Goal: Task Accomplishment & Management: Manage account settings

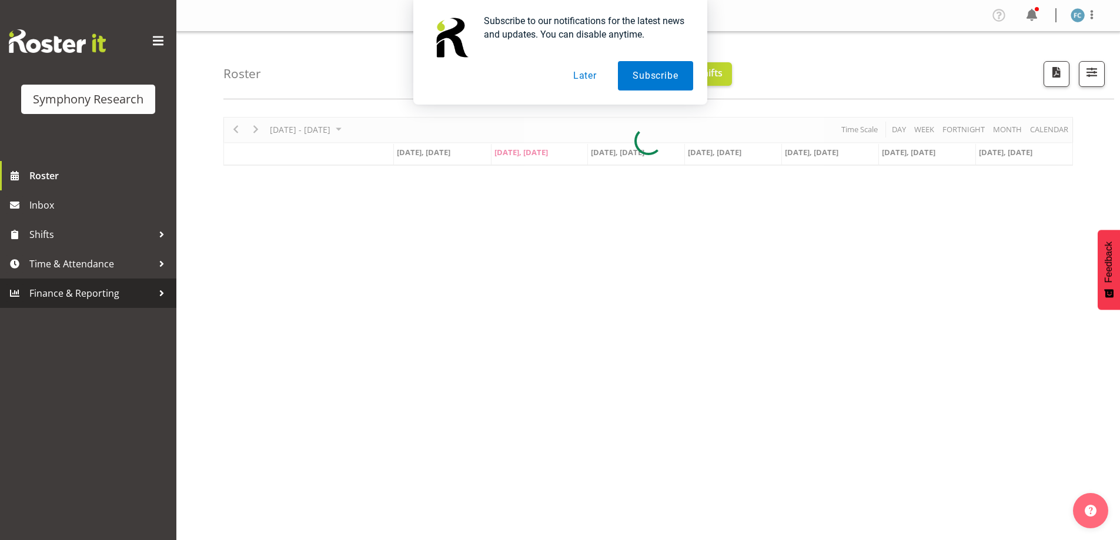
click at [161, 292] on div at bounding box center [162, 294] width 18 height 18
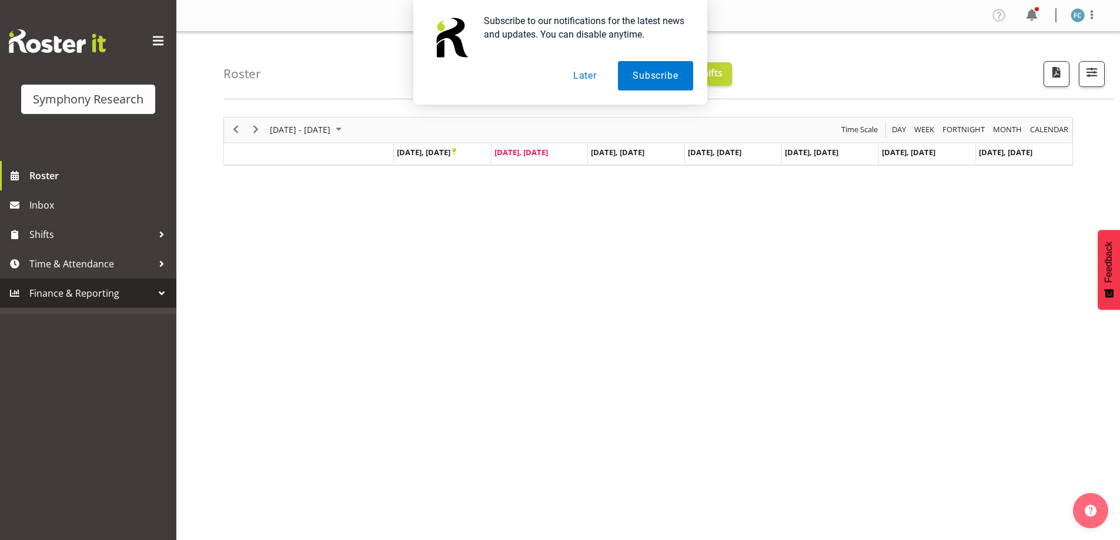
click at [590, 71] on button "Later" at bounding box center [585, 75] width 53 height 29
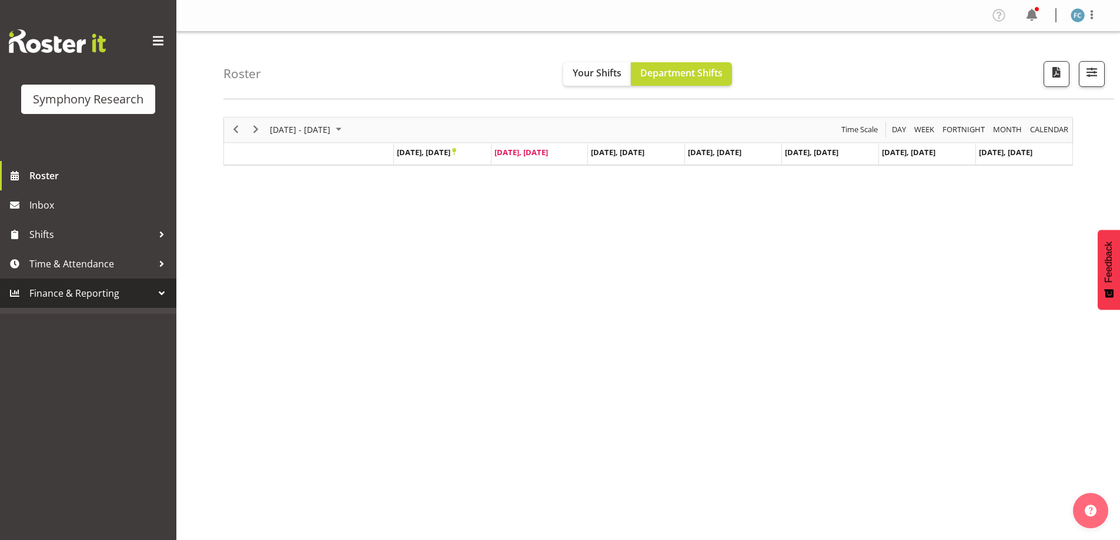
click at [159, 293] on div at bounding box center [162, 294] width 18 height 18
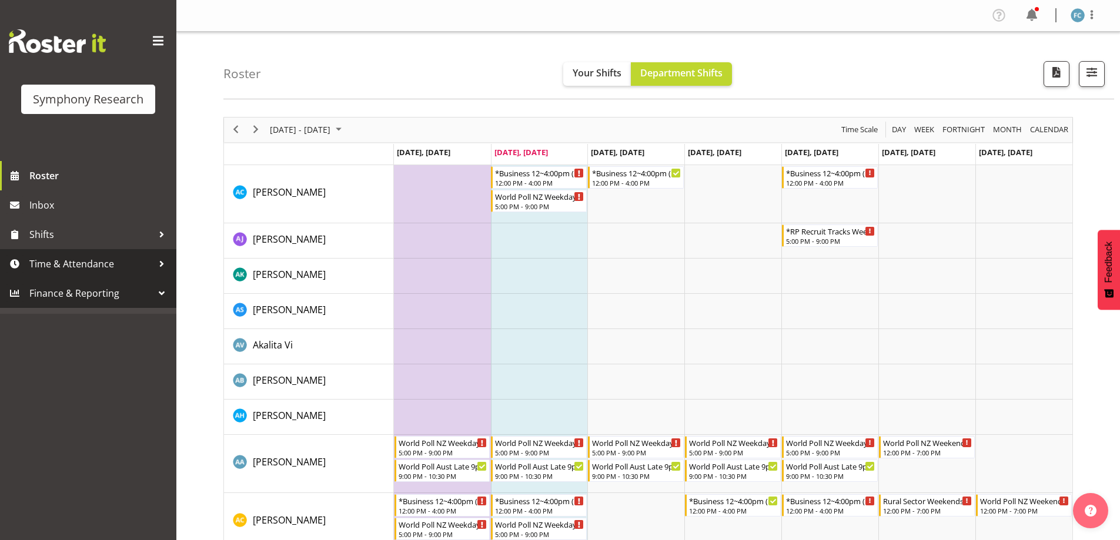
click at [159, 262] on div at bounding box center [162, 264] width 18 height 18
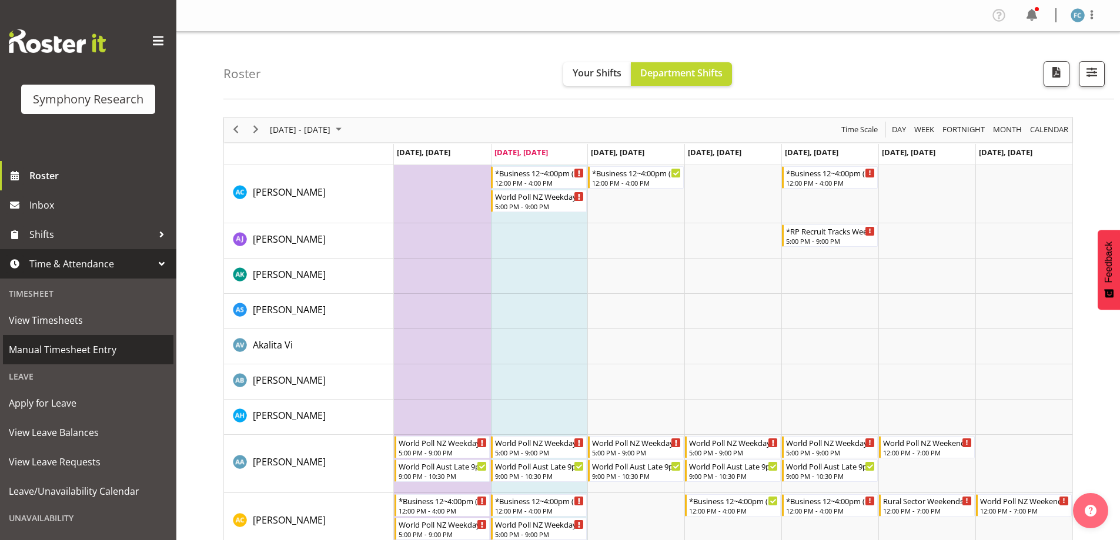
click at [132, 347] on span "Manual Timesheet Entry" at bounding box center [88, 350] width 159 height 18
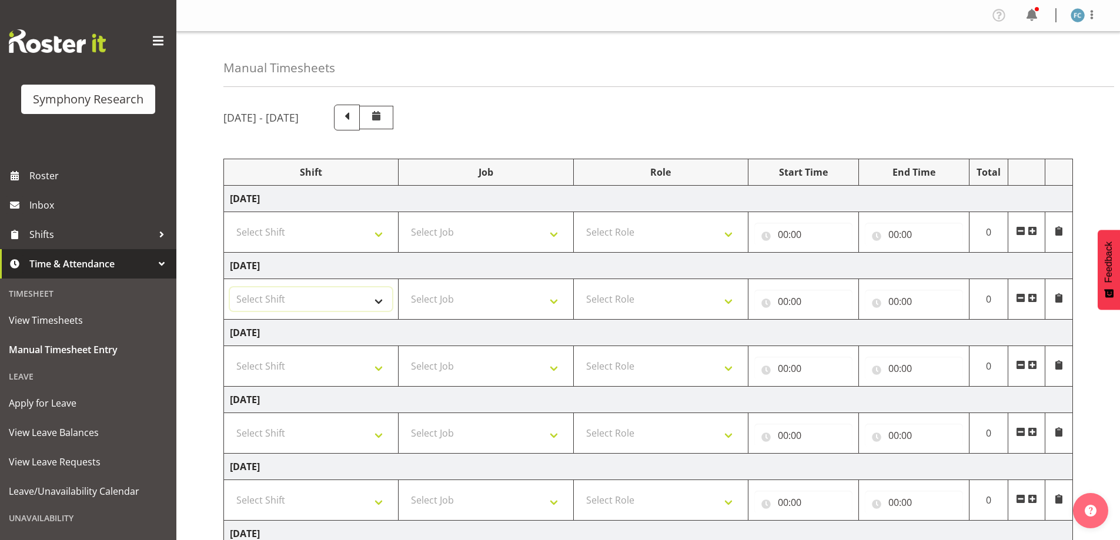
click at [379, 303] on select "Select Shift !!Weekend Residential (Roster IT Shift Label) *Business 9/10am ~ 4…" at bounding box center [311, 300] width 162 height 24
select select "48116"
click at [230, 288] on select "Select Shift !!Weekend Residential (Roster IT Shift Label) *Business 9/10am ~ 4…" at bounding box center [311, 300] width 162 height 24
click at [1033, 298] on span at bounding box center [1032, 297] width 9 height 9
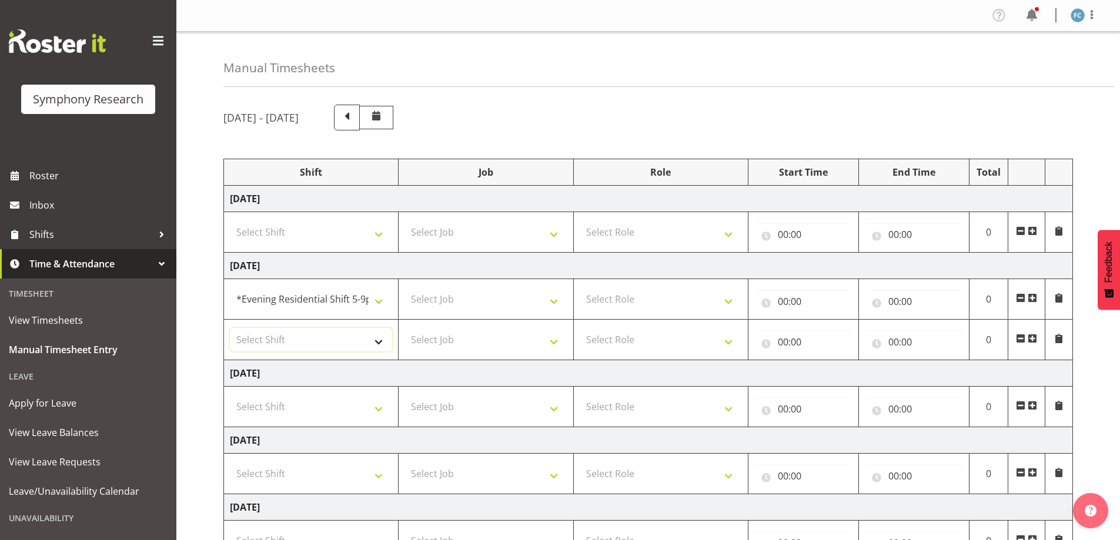
click at [379, 341] on select "Select Shift !!Weekend Residential (Roster IT Shift Label) *Business 9/10am ~ 4…" at bounding box center [311, 340] width 162 height 24
select select "48116"
click at [230, 328] on select "Select Shift !!Weekend Residential (Roster IT Shift Label) *Business 9/10am ~ 4…" at bounding box center [311, 340] width 162 height 24
click at [550, 301] on select "Select Job 550060 IF Admin 553492 World Poll Aus Wave 2 Main 2025 553493 World …" at bounding box center [486, 300] width 162 height 24
select select "10527"
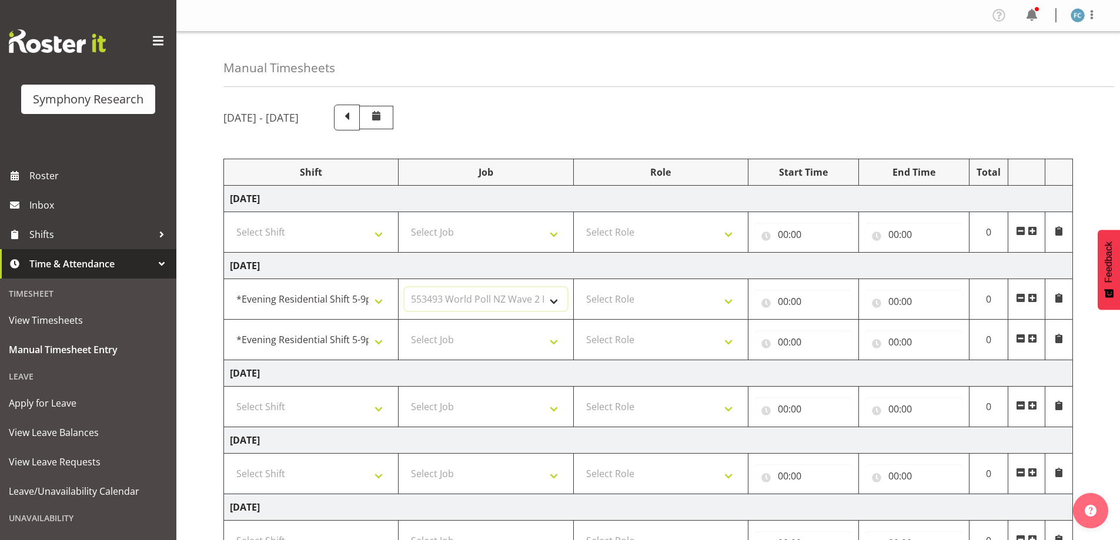
click at [405, 288] on select "Select Job 550060 IF Admin 553492 World Poll Aus Wave 2 Main 2025 553493 World …" at bounding box center [486, 300] width 162 height 24
click at [553, 344] on select "Select Job 550060 IF Admin 553492 World Poll Aus Wave 2 Main 2025 553493 World …" at bounding box center [486, 340] width 162 height 24
select select "10499"
click at [405, 328] on select "Select Job 550060 IF Admin 553492 World Poll Aus Wave 2 Main 2025 553493 World …" at bounding box center [486, 340] width 162 height 24
click at [729, 301] on select "Select Role Supervisor Briefing Interviewing" at bounding box center [661, 300] width 162 height 24
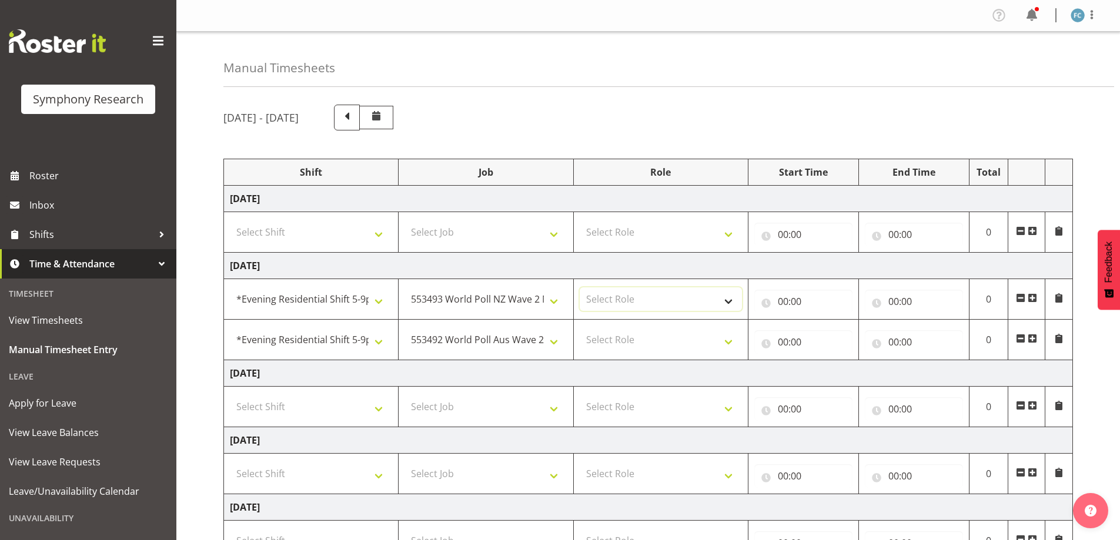
select select "45"
click at [580, 288] on select "Select Role Supervisor Briefing Interviewing" at bounding box center [661, 300] width 162 height 24
click at [726, 341] on select "Select Role Supervisor Briefing Interviewing" at bounding box center [661, 340] width 162 height 24
select select "45"
click at [580, 328] on select "Select Role Supervisor Briefing Interviewing" at bounding box center [661, 340] width 162 height 24
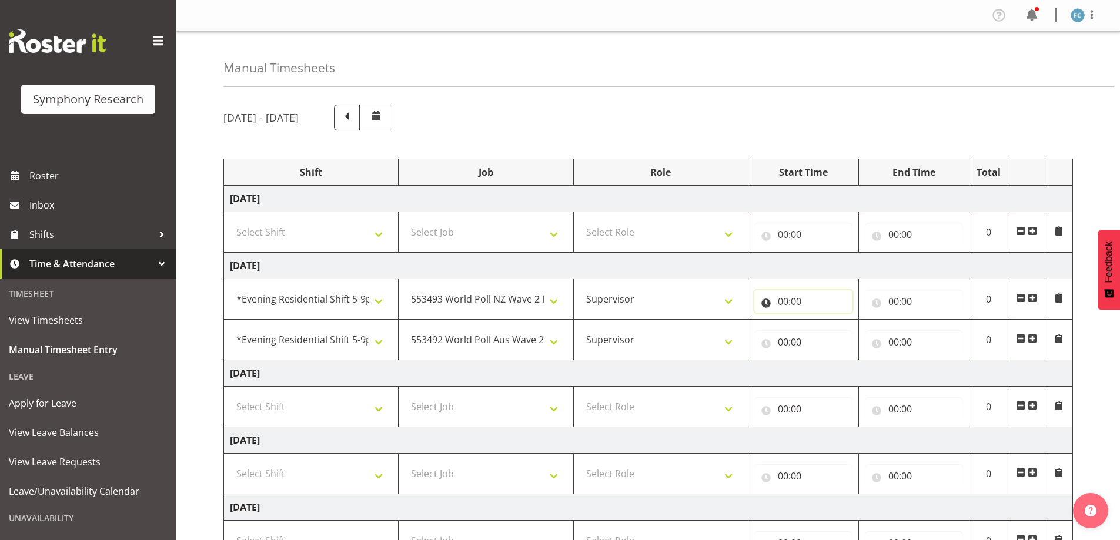
click at [766, 305] on input "00:00" at bounding box center [803, 302] width 98 height 24
click at [834, 334] on select "00 01 02 03 04 05 06 07 08 09 10 11 12 13 14 15 16 17 18 19 20 21 22 23" at bounding box center [835, 332] width 26 height 24
select select "17"
click at [822, 320] on select "00 01 02 03 04 05 06 07 08 09 10 11 12 13 14 15 16 17 18 19 20 21 22 23" at bounding box center [835, 332] width 26 height 24
type input "17:00"
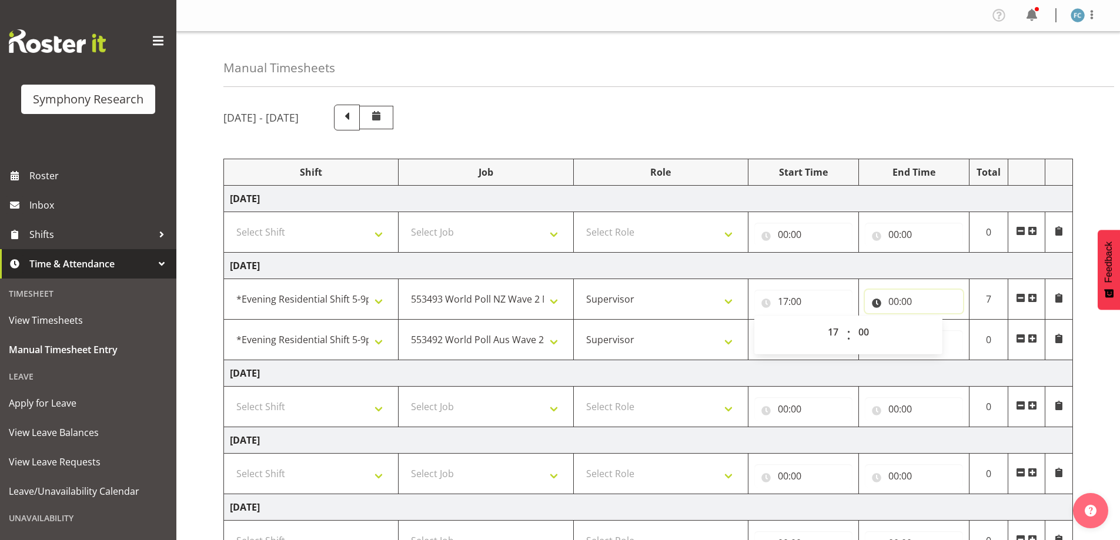
click at [876, 303] on input "00:00" at bounding box center [914, 302] width 98 height 24
click at [939, 332] on select "00 01 02 03 04 05 06 07 08 09 10 11 12 13 14 15 16 17 18 19 20 21 22 23" at bounding box center [945, 332] width 26 height 24
select select "19"
click at [932, 320] on select "00 01 02 03 04 05 06 07 08 09 10 11 12 13 14 15 16 17 18 19 20 21 22 23" at bounding box center [945, 332] width 26 height 24
type input "19:00"
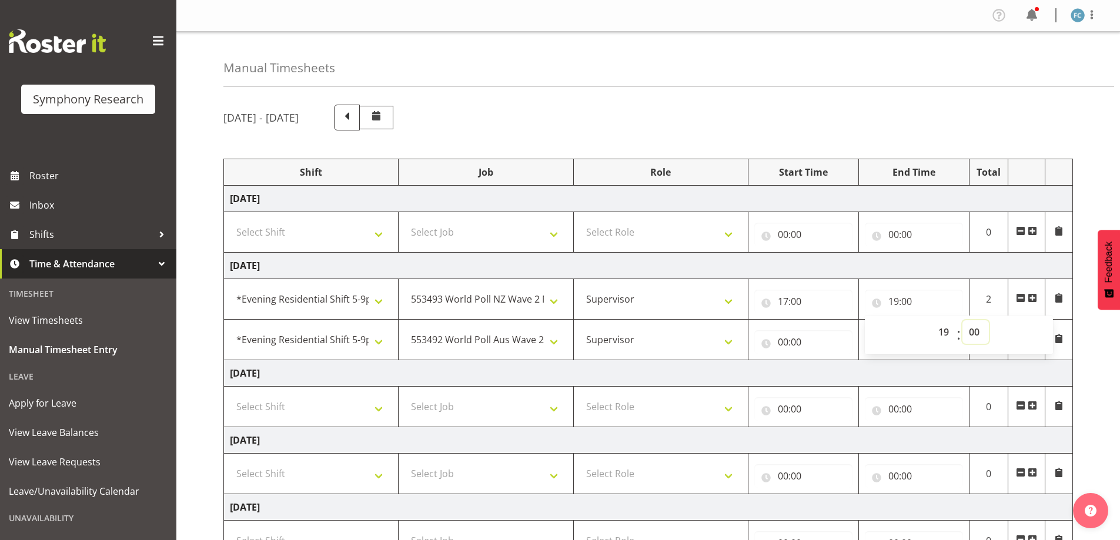
click at [976, 332] on select "00 01 02 03 04 05 06 07 08 09 10 11 12 13 14 15 16 17 18 19 20 21 22 23 24 25 2…" at bounding box center [976, 332] width 26 height 24
select select "30"
click at [963, 320] on select "00 01 02 03 04 05 06 07 08 09 10 11 12 13 14 15 16 17 18 19 20 21 22 23 24 25 2…" at bounding box center [976, 332] width 26 height 24
type input "19:30"
click at [767, 342] on input "00:00" at bounding box center [803, 342] width 98 height 24
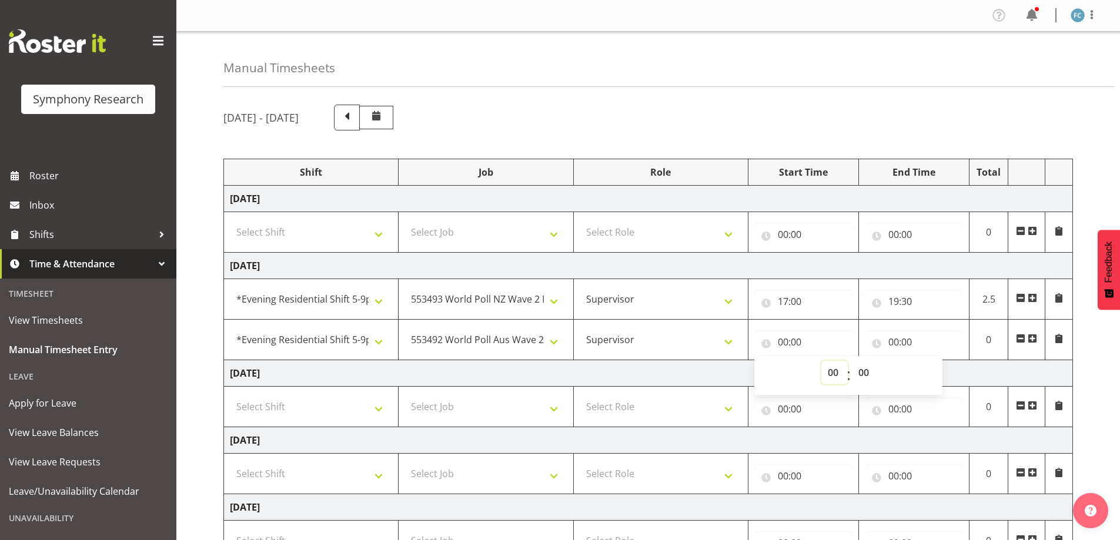
click at [834, 372] on select "00 01 02 03 04 05 06 07 08 09 10 11 12 13 14 15 16 17 18 19 20 21 22 23" at bounding box center [835, 373] width 26 height 24
select select "19"
click at [822, 361] on select "00 01 02 03 04 05 06 07 08 09 10 11 12 13 14 15 16 17 18 19 20 21 22 23" at bounding box center [835, 373] width 26 height 24
type input "19:00"
click at [862, 372] on select "00 01 02 03 04 05 06 07 08 09 10 11 12 13 14 15 16 17 18 19 20 21 22 23 24 25 2…" at bounding box center [865, 373] width 26 height 24
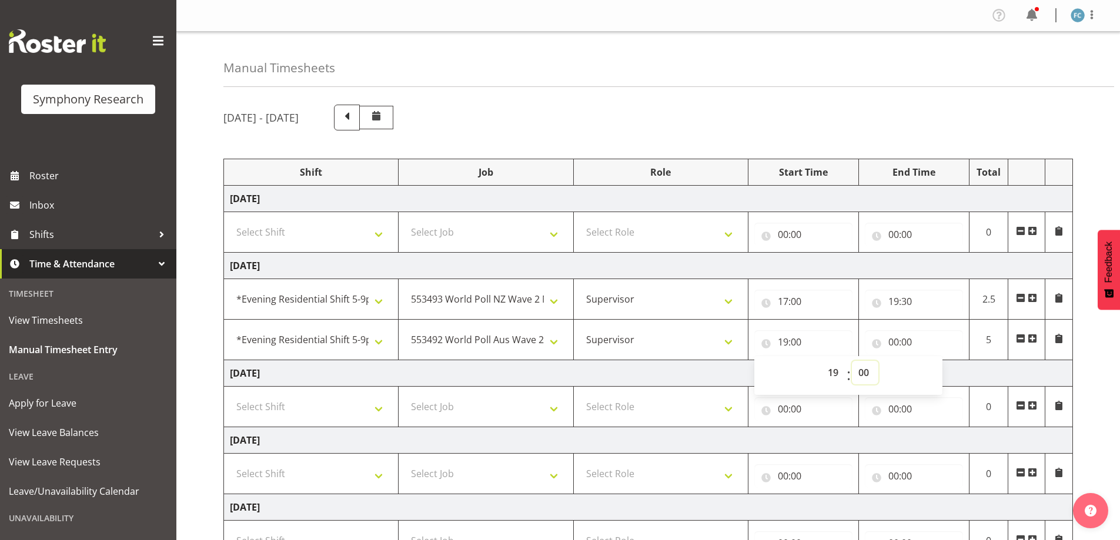
select select "30"
click at [852, 361] on select "00 01 02 03 04 05 06 07 08 09 10 11 12 13 14 15 16 17 18 19 20 21 22 23 24 25 2…" at bounding box center [865, 373] width 26 height 24
type input "19:30"
click at [882, 341] on input "00:00" at bounding box center [914, 342] width 98 height 24
click at [943, 373] on select "00 01 02 03 04 05 06 07 08 09 10 11 12 13 14 15 16 17 18 19 20 21 22 23" at bounding box center [945, 373] width 26 height 24
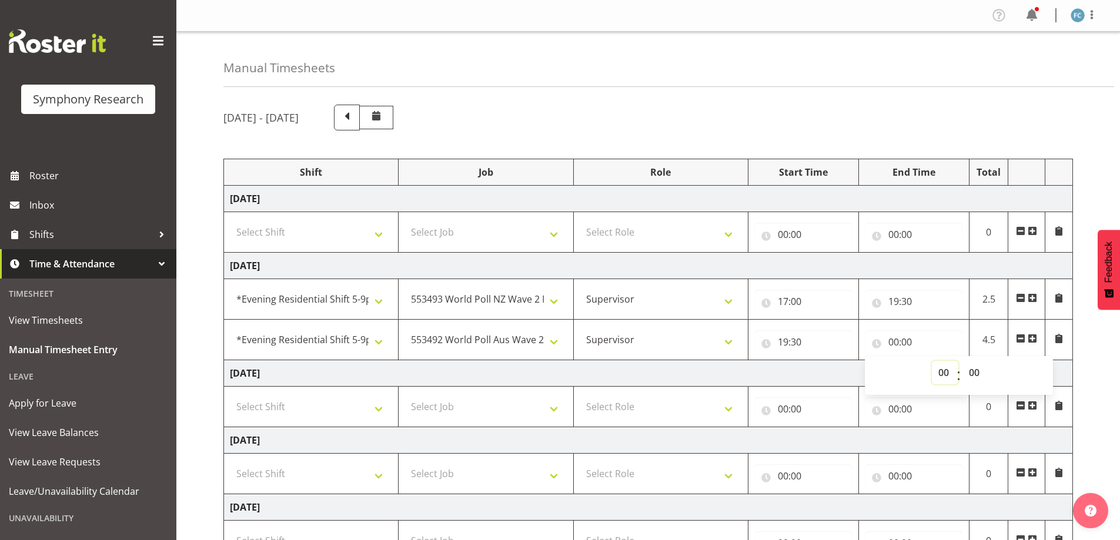
select select "21"
click at [932, 361] on select "00 01 02 03 04 05 06 07 08 09 10 11 12 13 14 15 16 17 18 19 20 21 22 23" at bounding box center [945, 373] width 26 height 24
type input "21:00"
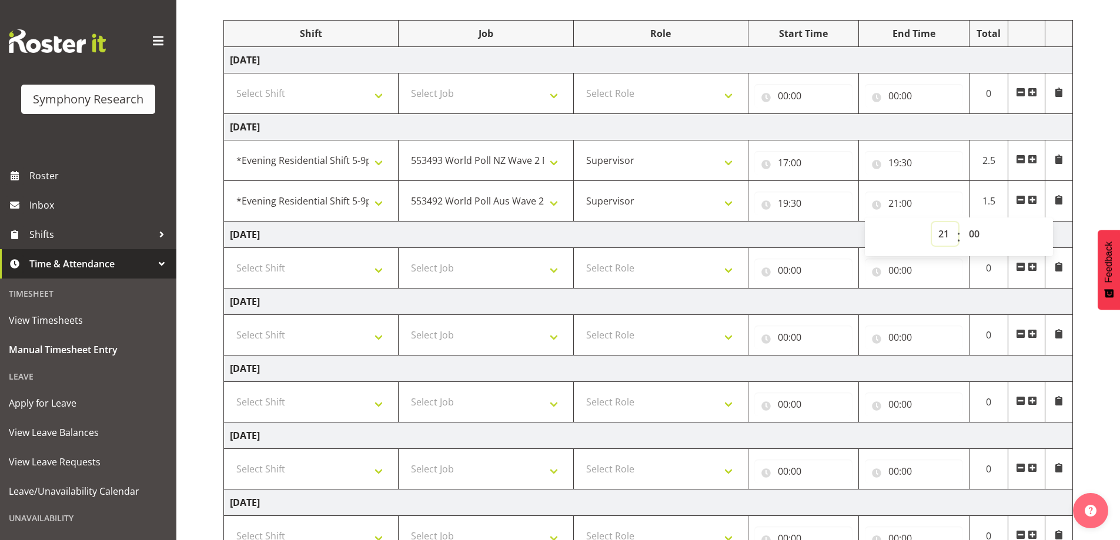
scroll to position [230, 0]
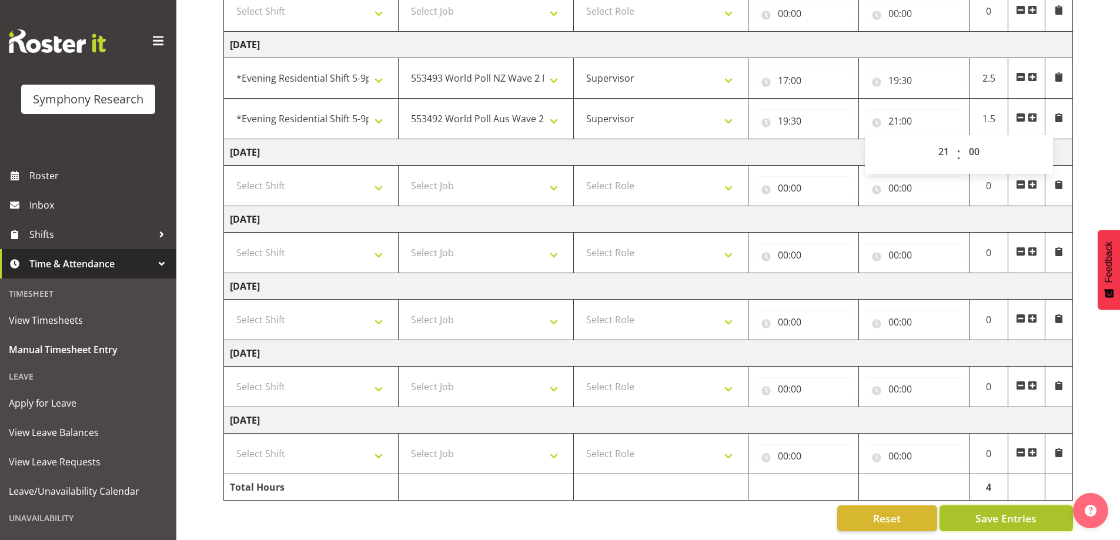
click at [994, 511] on span "Save Entries" at bounding box center [1006, 518] width 61 height 15
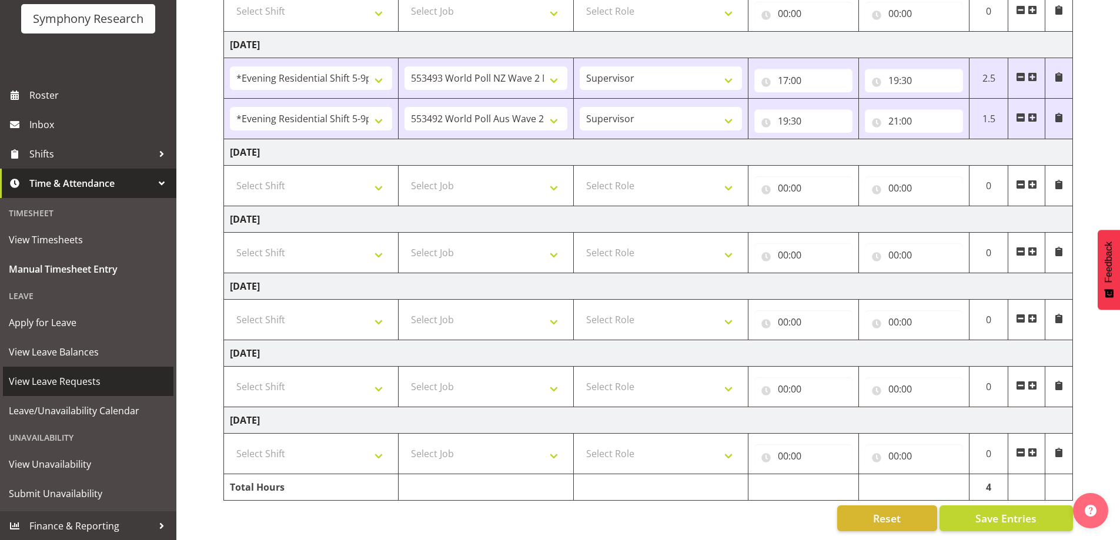
scroll to position [81, 0]
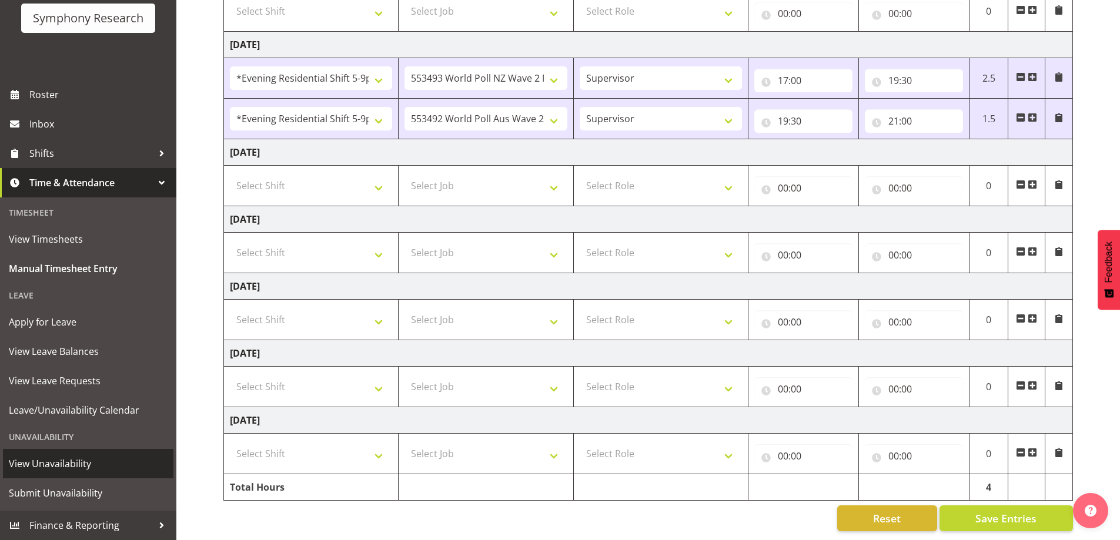
click at [117, 468] on span "View Unavailability" at bounding box center [88, 464] width 159 height 18
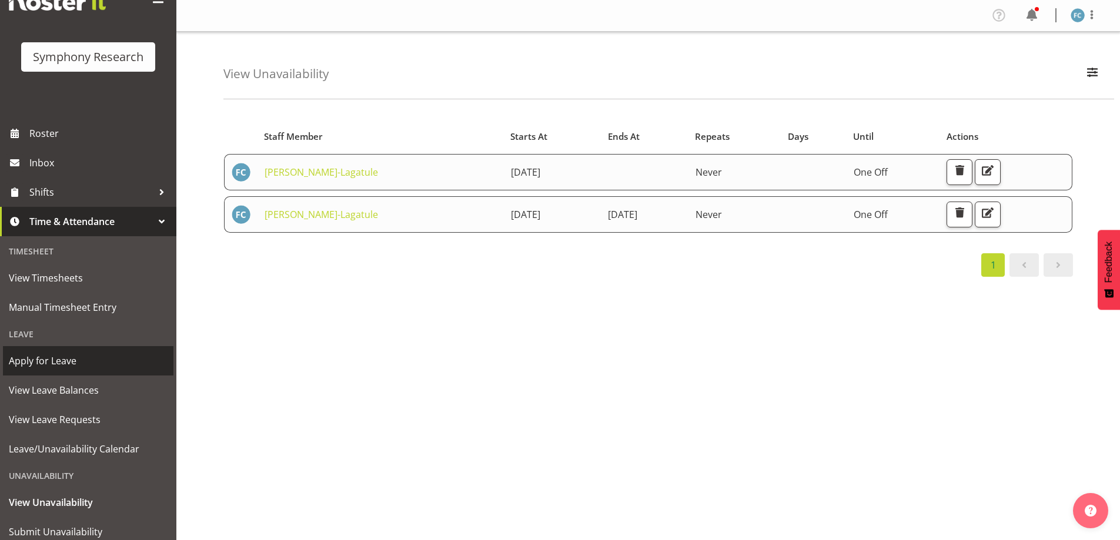
scroll to position [81, 0]
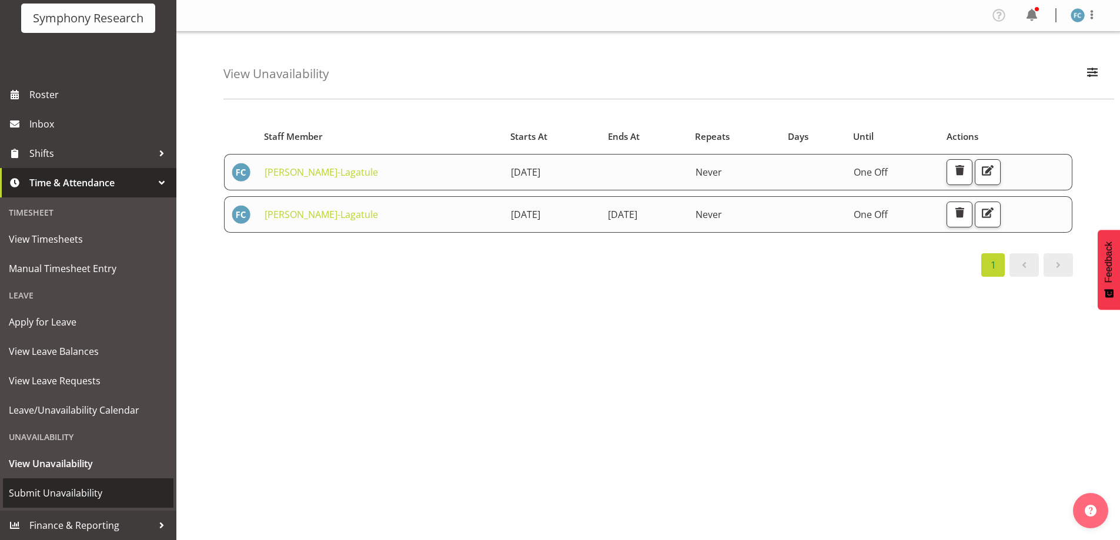
click at [82, 488] on span "Submit Unavailability" at bounding box center [88, 494] width 159 height 18
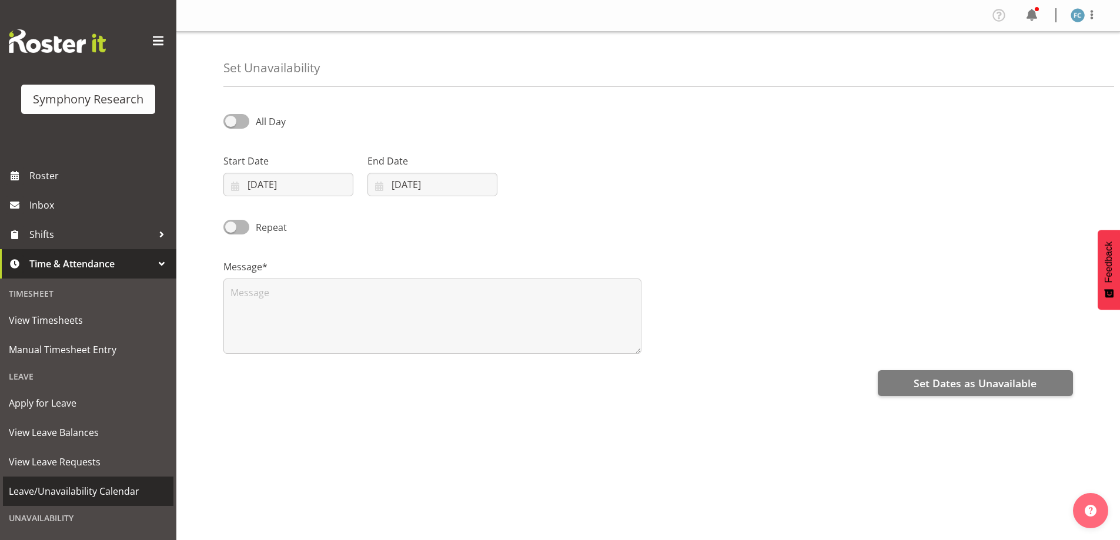
select select "8"
select select "2025"
click at [238, 186] on input "23/09/2025" at bounding box center [288, 185] width 130 height 24
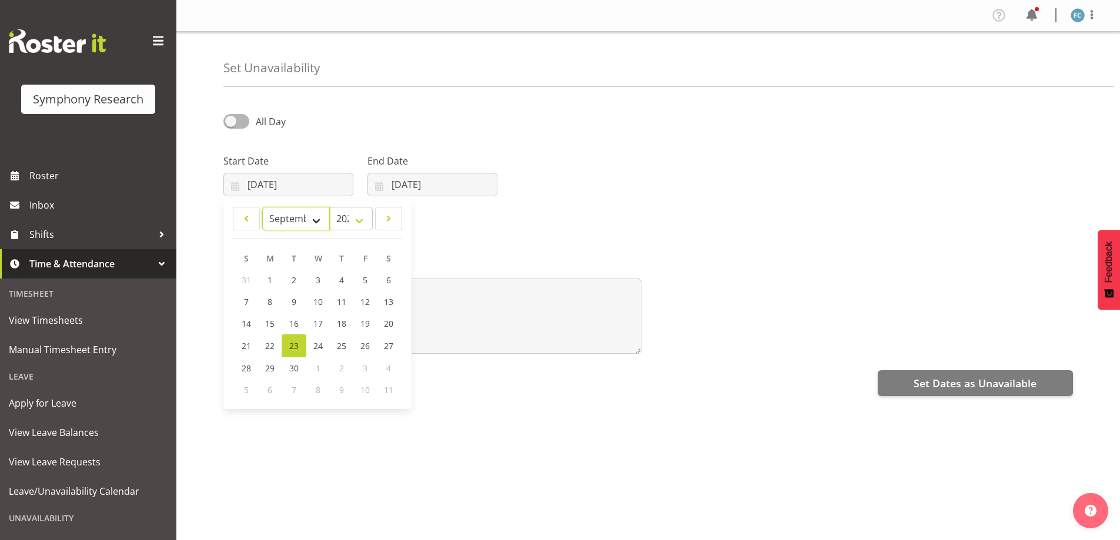
click at [314, 219] on select "January February March April May June July August September October November De…" at bounding box center [296, 219] width 68 height 24
select select "9"
click at [262, 207] on select "January February March April May June July August September October November De…" at bounding box center [296, 219] width 68 height 24
click at [364, 281] on span "3" at bounding box center [364, 280] width 5 height 11
type input "03/10/2025"
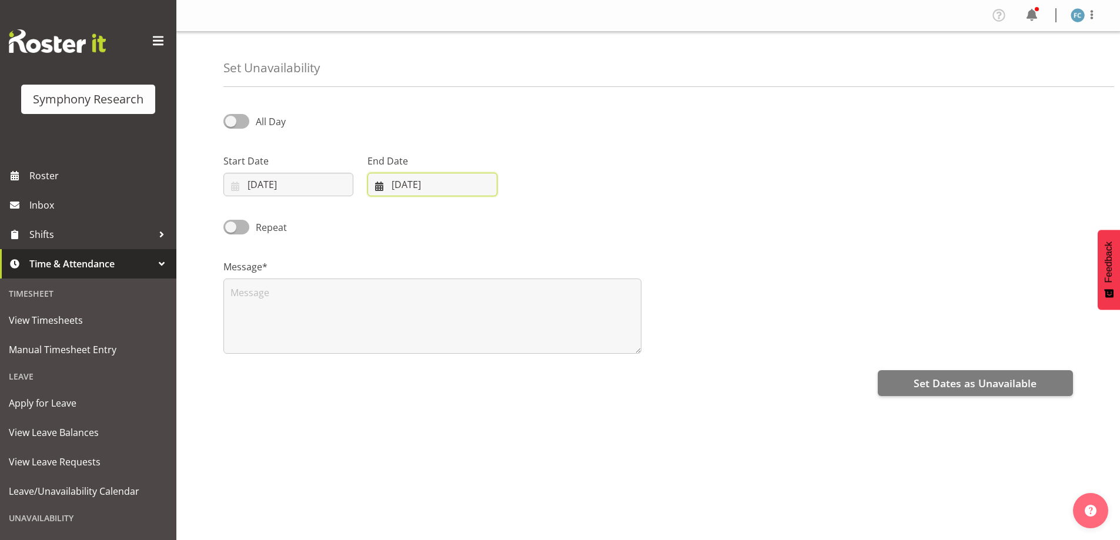
click at [383, 185] on input "[DATE]" at bounding box center [433, 185] width 130 height 24
click at [446, 223] on select "January February March April May June July August September October November De…" at bounding box center [418, 219] width 81 height 24
select select "9"
click at [378, 207] on select "January February March April May June July August September October November De…" at bounding box center [418, 219] width 81 height 24
click at [508, 282] on span "3" at bounding box center [508, 280] width 5 height 11
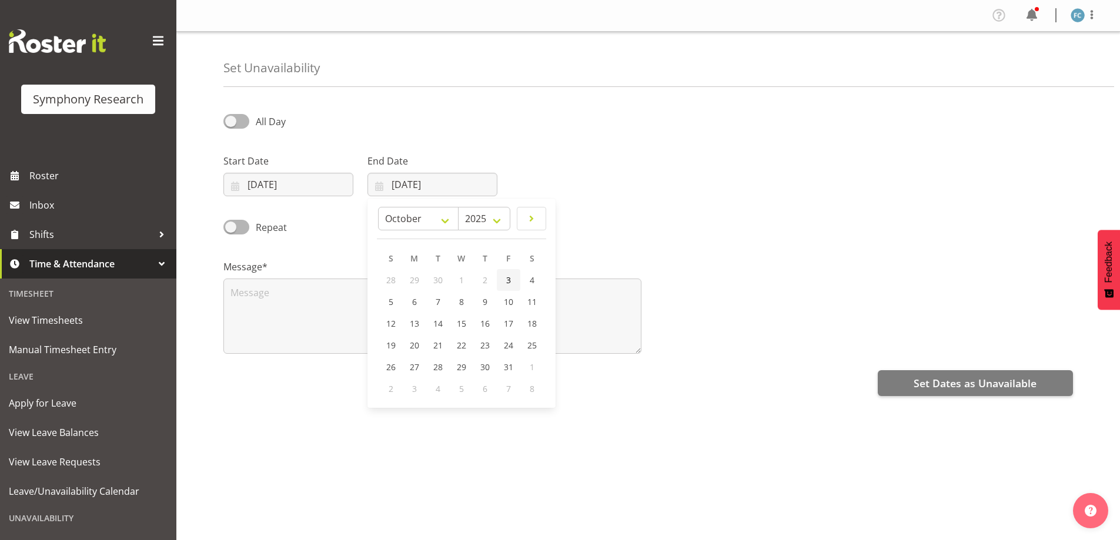
type input "03/10/2025"
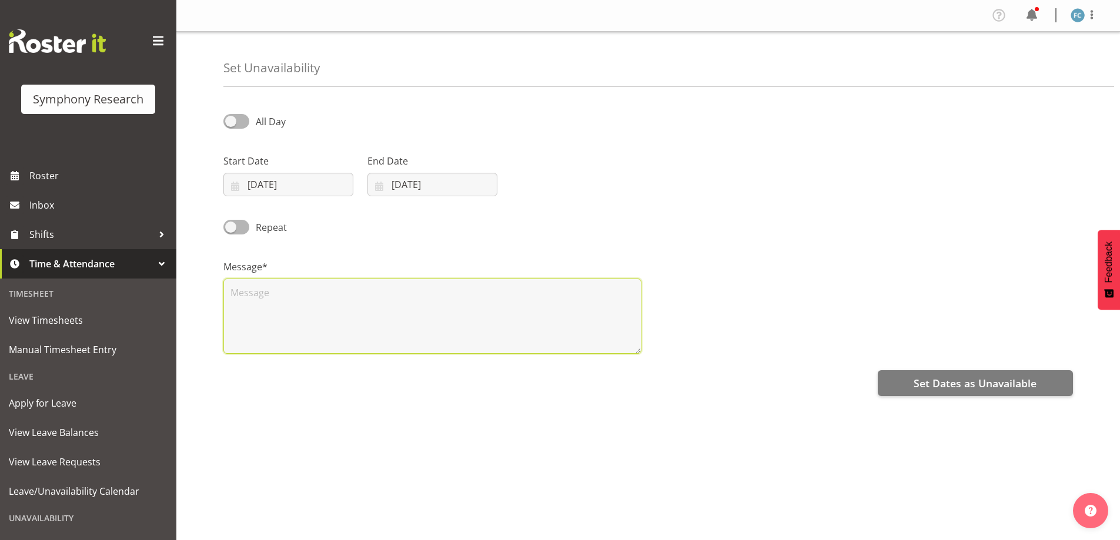
click at [278, 305] on textarea at bounding box center [432, 316] width 418 height 75
type textarea "Day off"
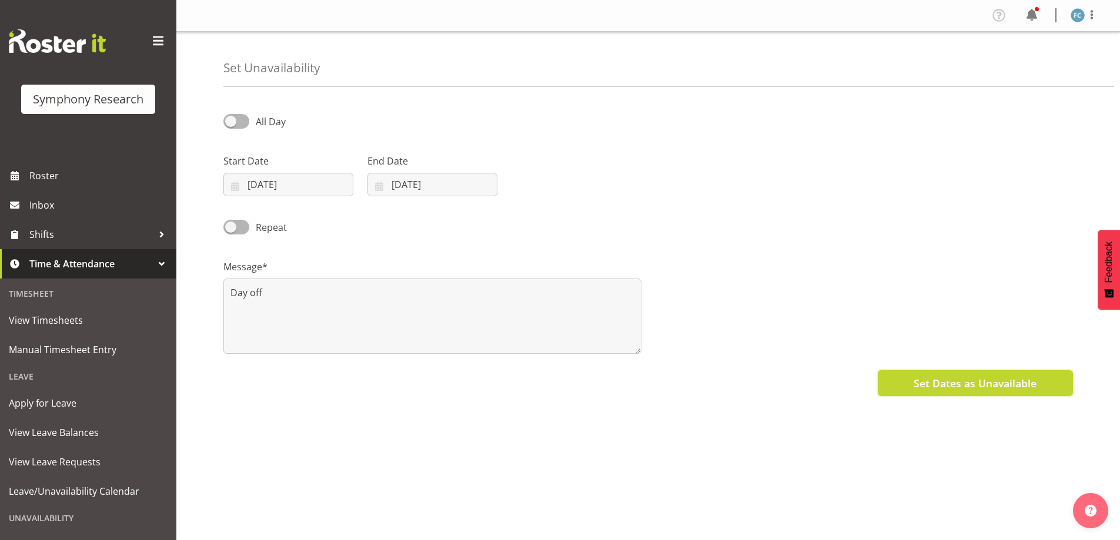
click at [994, 385] on span "Set Dates as Unavailable" at bounding box center [975, 383] width 123 height 15
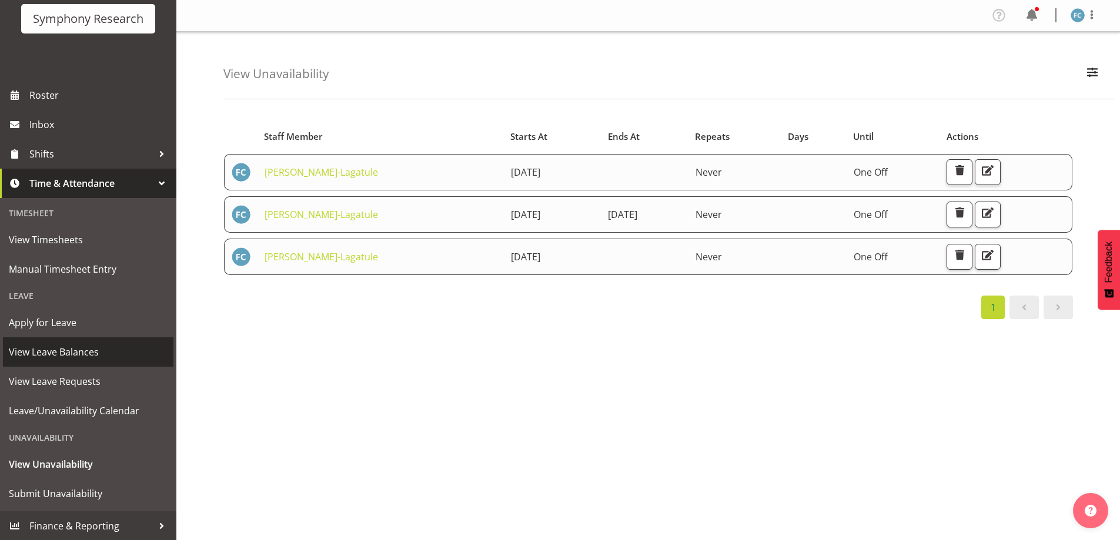
scroll to position [81, 0]
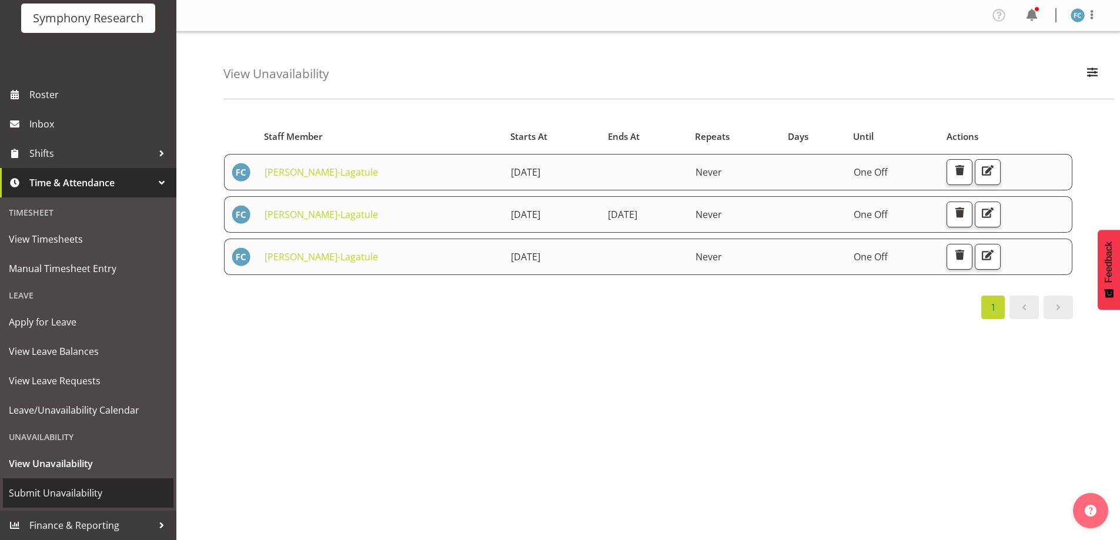
click at [96, 493] on span "Submit Unavailability" at bounding box center [88, 494] width 159 height 18
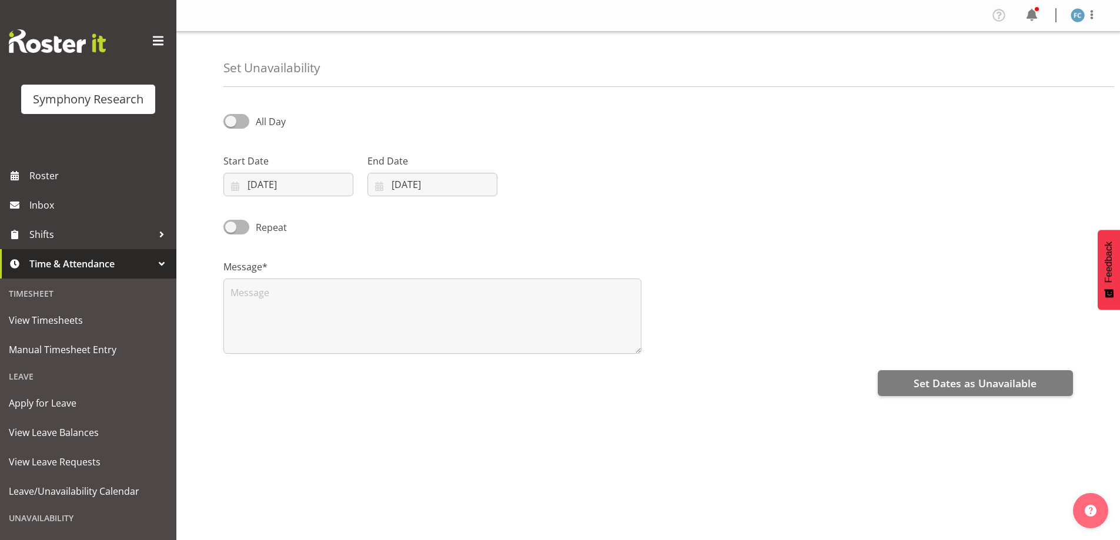
select select "8"
select select "2025"
click at [235, 183] on input "[DATE]" at bounding box center [288, 185] width 130 height 24
click at [316, 221] on select "January February March April May June July August September October November De…" at bounding box center [296, 219] width 68 height 24
select select "9"
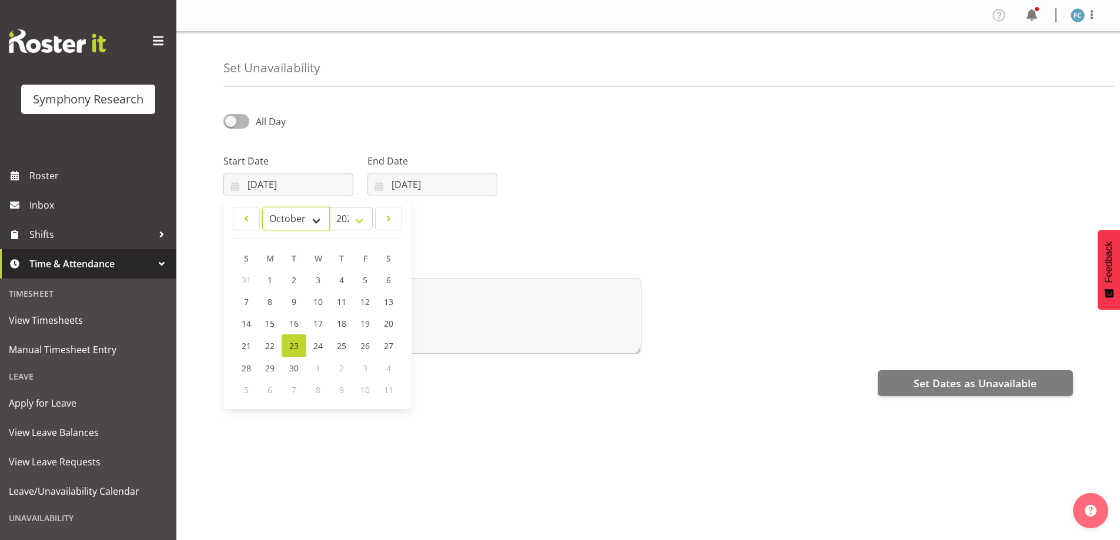
click at [262, 207] on select "January February March April May June July August September October November De…" at bounding box center [296, 219] width 68 height 24
click at [243, 301] on link "5" at bounding box center [247, 302] width 24 height 22
type input "[DATE]"
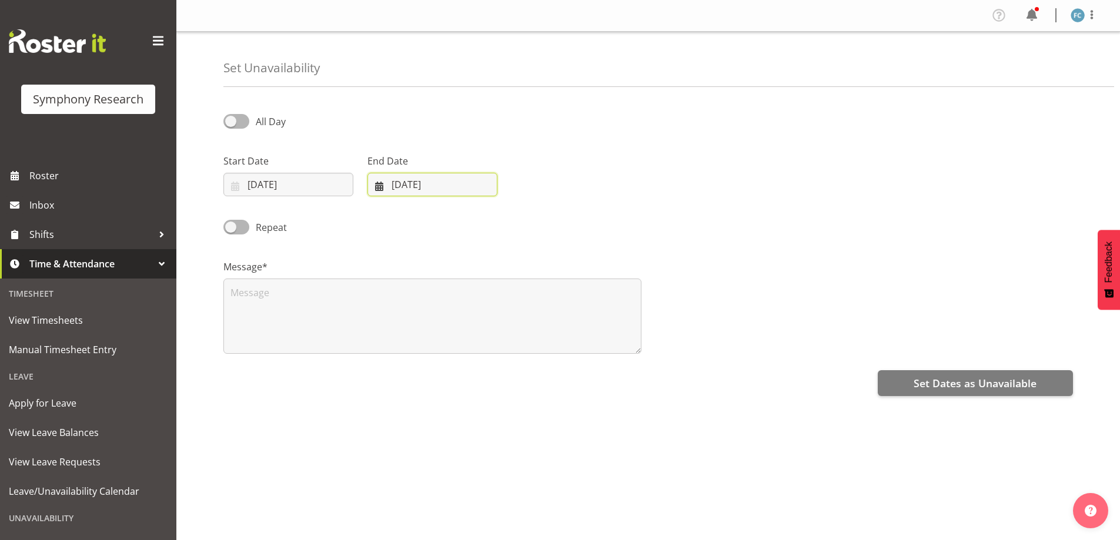
click at [378, 182] on input "[DATE]" at bounding box center [433, 185] width 130 height 24
click at [445, 221] on select "January February March April May June July August September October November De…" at bounding box center [418, 219] width 81 height 24
select select "9"
click at [378, 207] on select "January February March April May June July August September October November De…" at bounding box center [418, 219] width 81 height 24
click at [415, 304] on span "6" at bounding box center [414, 301] width 5 height 11
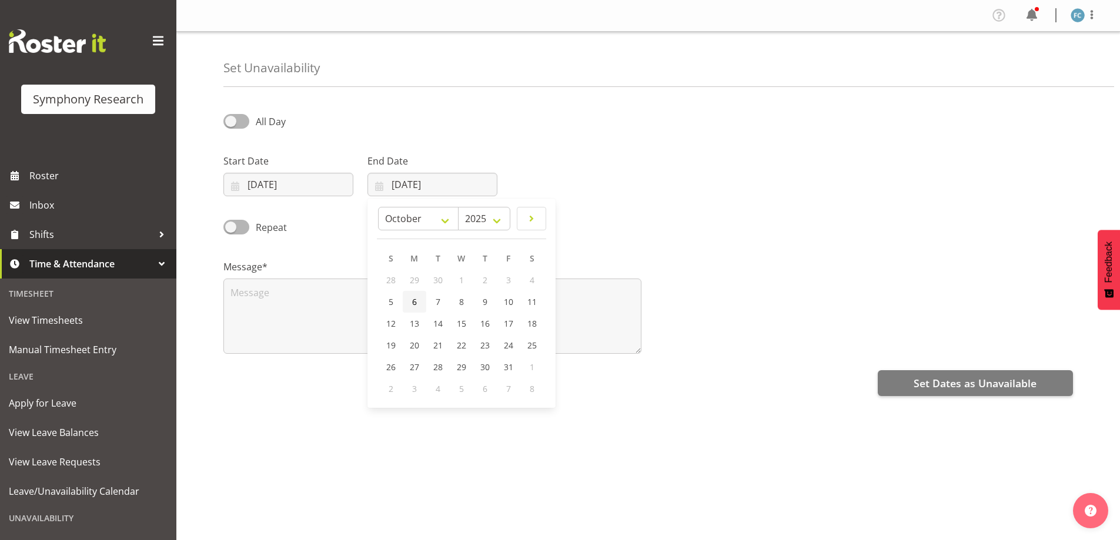
type input "[DATE]"
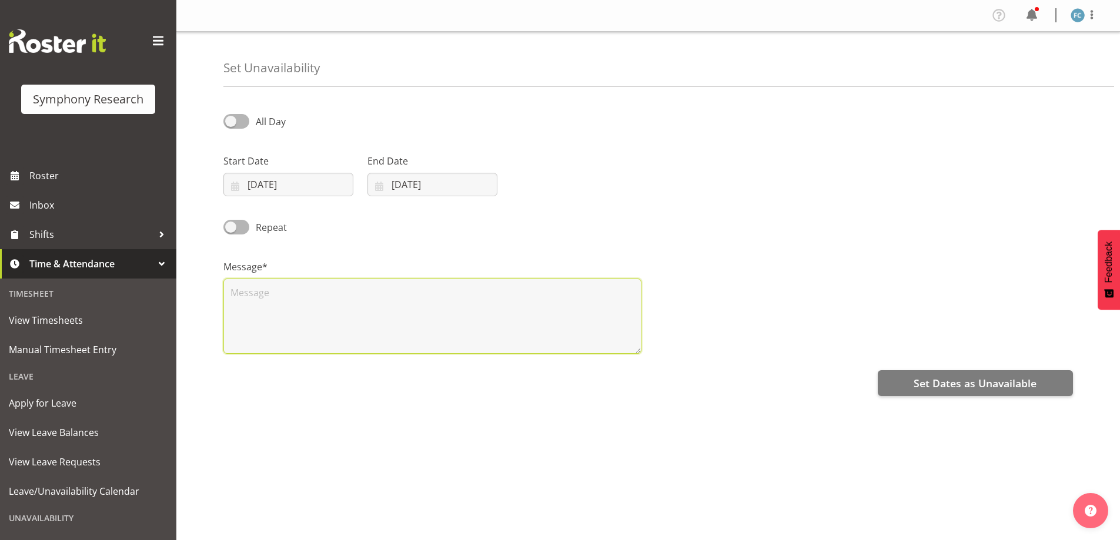
click at [249, 296] on textarea at bounding box center [432, 316] width 418 height 75
type textarea "Days off"
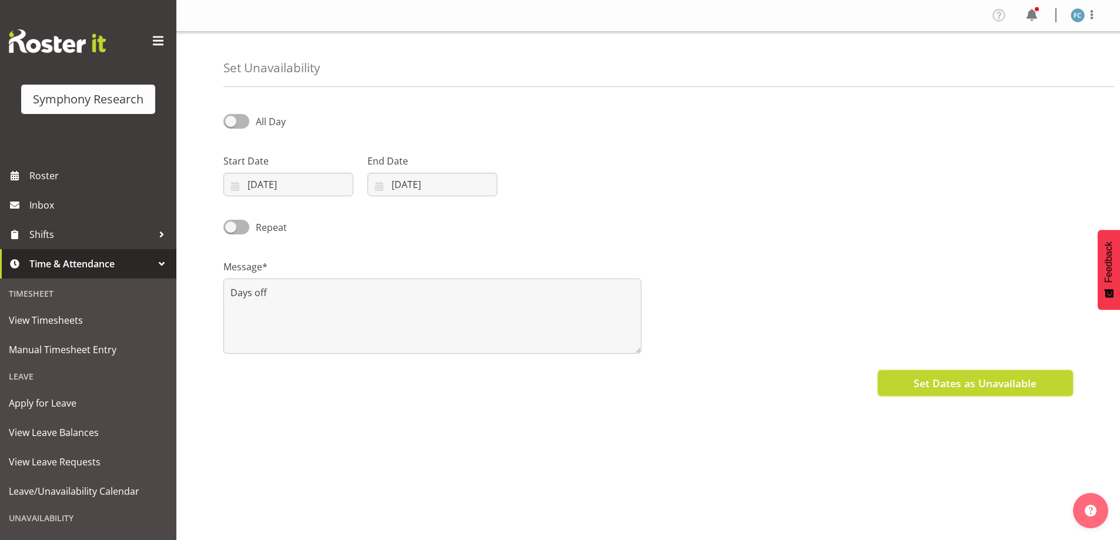
click at [1025, 379] on span "Set Dates as Unavailable" at bounding box center [975, 383] width 123 height 15
